Goal: Task Accomplishment & Management: Use online tool/utility

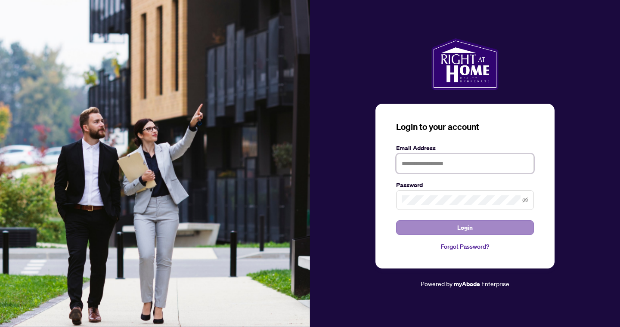
type input "**********"
click at [488, 229] on button "Login" at bounding box center [465, 227] width 138 height 15
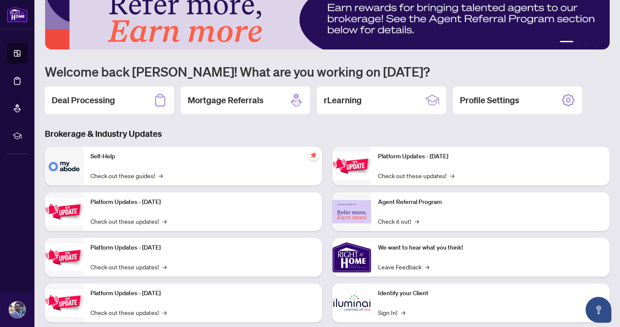
scroll to position [22, 0]
click at [77, 95] on h2 "Deal Processing" at bounding box center [83, 101] width 63 height 12
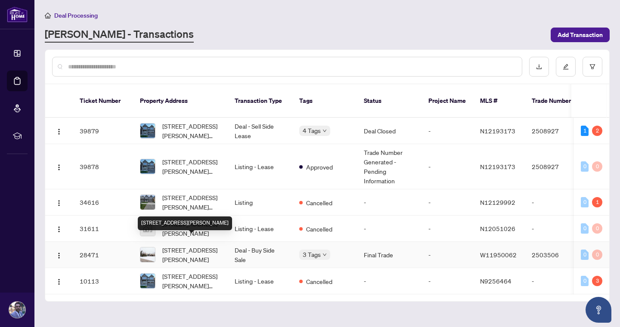
click at [166, 245] on span "[STREET_ADDRESS][PERSON_NAME]" at bounding box center [191, 254] width 59 height 19
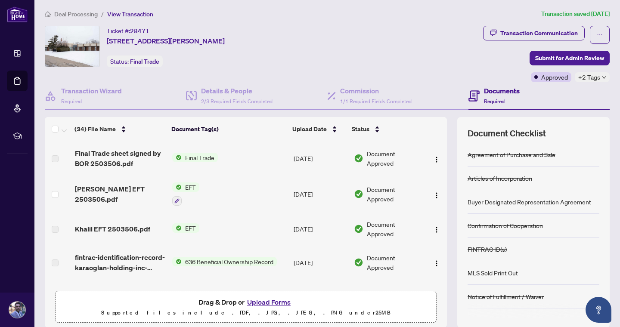
click at [190, 226] on span "EFT" at bounding box center [191, 227] width 18 height 9
click at [160, 256] on span "EFT" at bounding box center [156, 256] width 18 height 9
click at [145, 243] on div "Document Tags" at bounding box center [184, 243] width 95 height 9
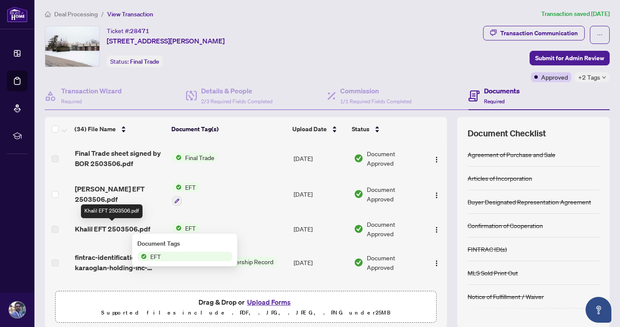
click at [104, 228] on span "Khalil EFT 2503506.pdf" at bounding box center [112, 229] width 75 height 10
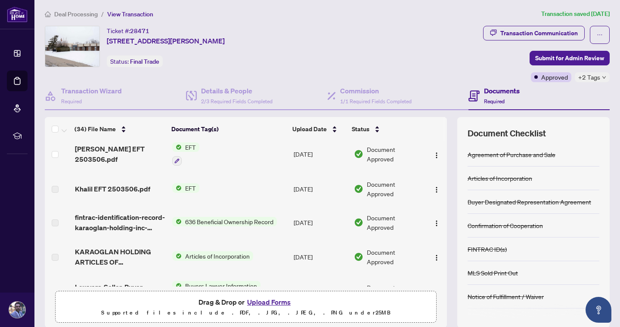
scroll to position [45, 0]
